Goal: Task Accomplishment & Management: Manage account settings

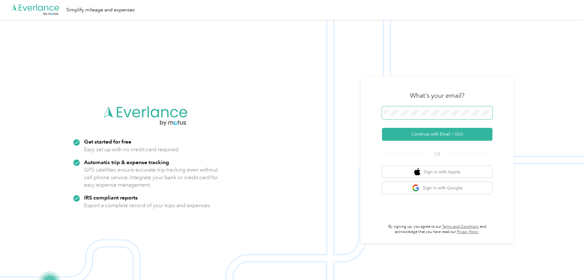
click at [470, 117] on span at bounding box center [437, 112] width 111 height 13
click at [421, 118] on span at bounding box center [437, 112] width 111 height 13
click at [442, 134] on button "Continue with Email / SSO" at bounding box center [437, 134] width 111 height 13
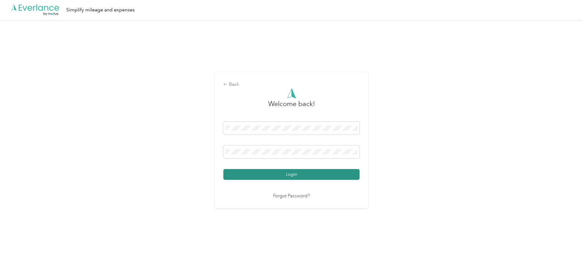
click at [290, 177] on button "Login" at bounding box center [292, 174] width 136 height 11
